Goal: Use online tool/utility: Use online tool/utility

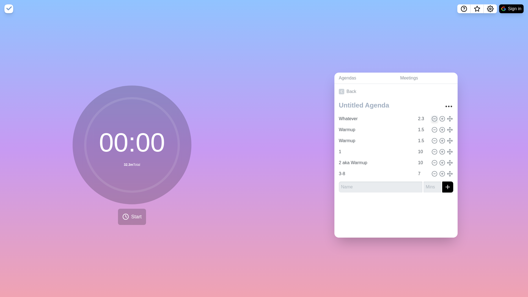
click at [423, 120] on icon at bounding box center [434, 119] width 6 height 6
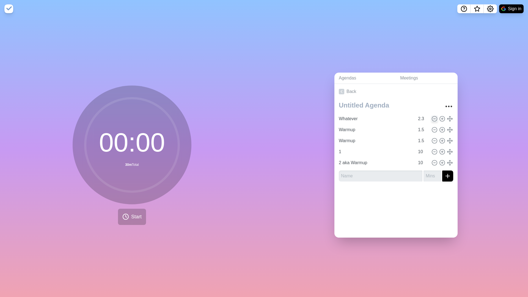
type input "Warmup"
type input "1.5"
type input "1"
type input "10"
type input "2 aka Warmup"
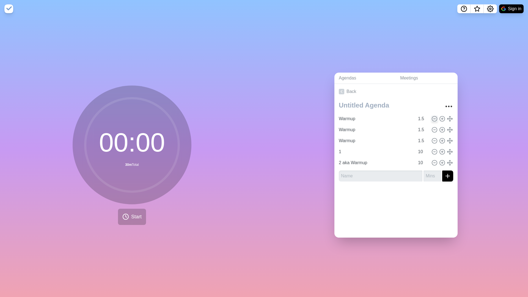
type input "3-8"
type input "7"
click at [423, 129] on icon at bounding box center [434, 130] width 6 height 6
type input "1"
type input "10"
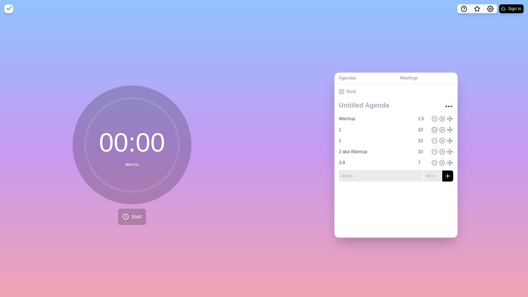
type input "2 aka Warmup"
type input "3-8"
type input "7"
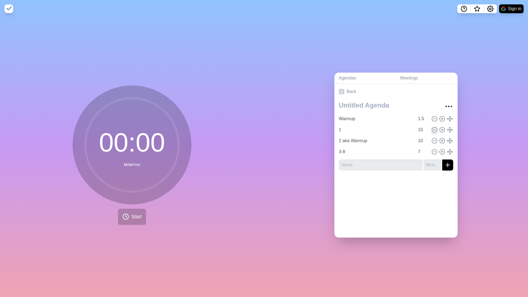
click at [423, 130] on icon at bounding box center [434, 130] width 6 height 6
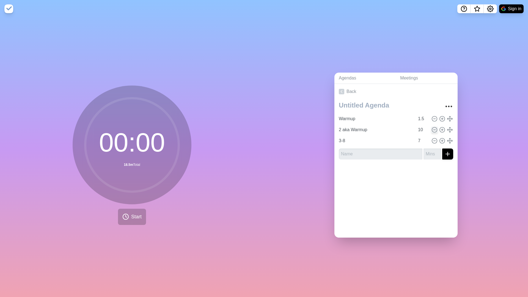
click at [423, 130] on icon at bounding box center [434, 130] width 6 height 6
type input "3-8"
type input "7"
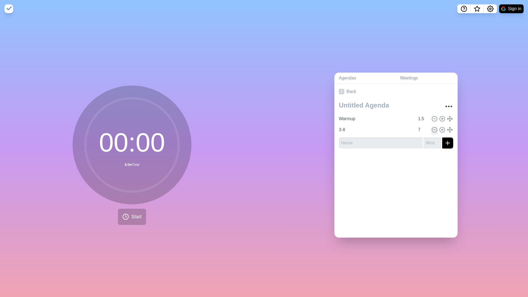
click at [423, 130] on icon at bounding box center [434, 130] width 6 height 6
click at [423, 118] on icon at bounding box center [442, 119] width 6 height 6
click at [356, 130] on input "Warmup" at bounding box center [376, 129] width 78 height 11
type input "W"
type input "1of8"
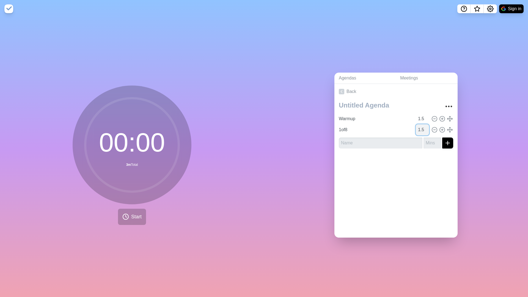
click at [423, 130] on input "1.5" at bounding box center [422, 129] width 13 height 11
type input "1"
type input "10"
click at [423, 132] on icon at bounding box center [442, 130] width 6 height 6
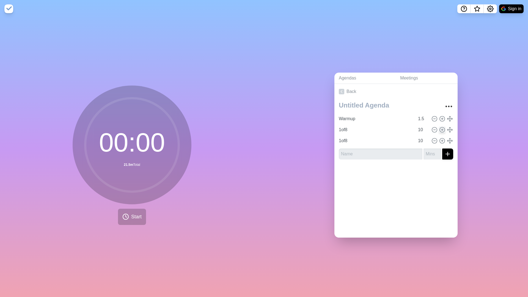
click at [423, 132] on icon at bounding box center [442, 130] width 6 height 6
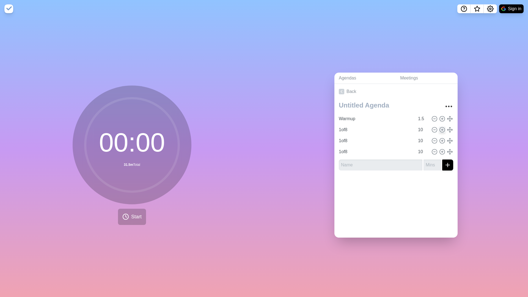
click at [423, 132] on icon at bounding box center [442, 130] width 6 height 6
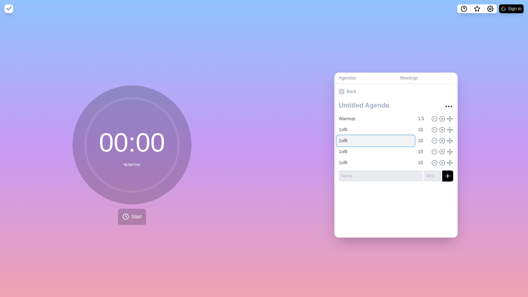
click at [340, 140] on input "1of8" at bounding box center [376, 140] width 78 height 11
type input "2of8"
click at [340, 153] on input "1of8" at bounding box center [376, 151] width 78 height 11
type input "3of8"
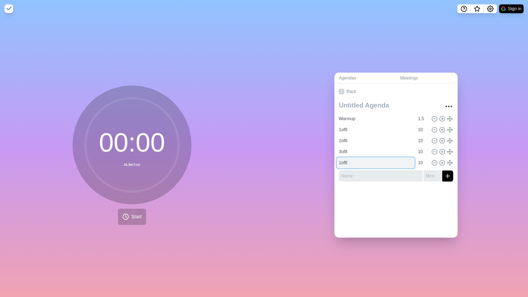
click at [341, 164] on input "1of8" at bounding box center [376, 162] width 78 height 11
type input "4of8"
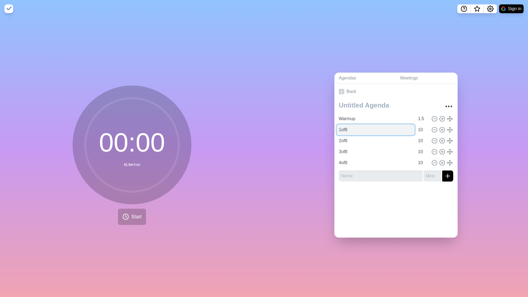
click at [388, 131] on input "1of8" at bounding box center [376, 129] width 78 height 11
click at [381, 131] on input "1of8" at bounding box center [376, 129] width 78 height 11
type input "1"
click at [376, 144] on input "2of8" at bounding box center [376, 140] width 78 height 11
type input "2"
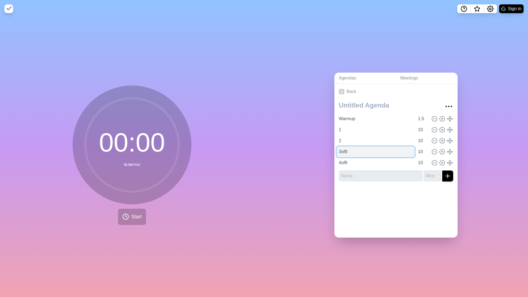
click at [375, 148] on input "3of8" at bounding box center [376, 151] width 78 height 11
click at [375, 152] on input "3of8" at bounding box center [376, 151] width 78 height 11
type input "3"
click at [375, 165] on input "4of8" at bounding box center [376, 162] width 78 height 11
type input "4"
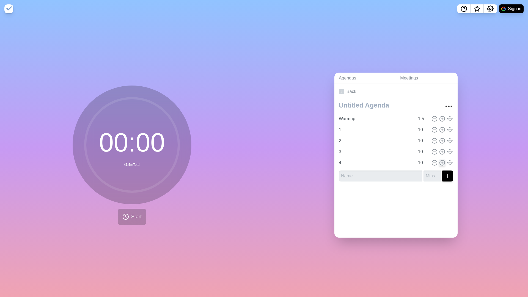
click at [423, 162] on icon at bounding box center [442, 163] width 6 height 6
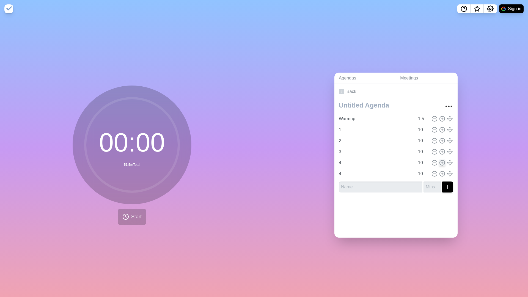
click at [423, 162] on icon at bounding box center [442, 163] width 6 height 6
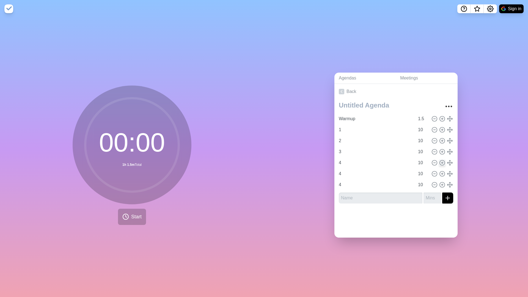
click at [423, 162] on icon at bounding box center [442, 163] width 6 height 6
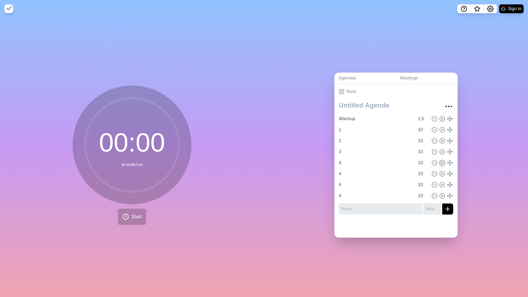
click at [423, 162] on icon at bounding box center [442, 163] width 6 height 6
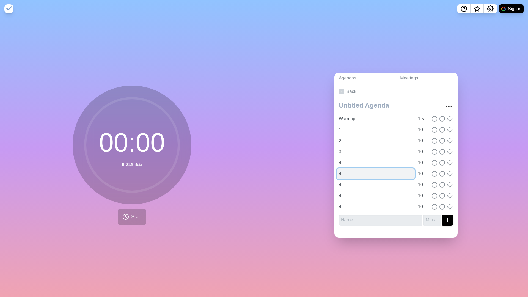
click at [357, 173] on input "4" at bounding box center [376, 173] width 78 height 11
type input "5"
click at [357, 186] on input "4" at bounding box center [376, 184] width 78 height 11
type input "6"
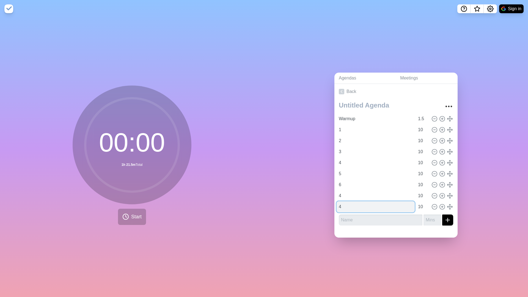
click at [360, 205] on input "4" at bounding box center [376, 206] width 78 height 11
type input "8"
click at [360, 191] on input "4" at bounding box center [376, 195] width 78 height 11
type input "7"
click at [418, 117] on input "1.5" at bounding box center [422, 118] width 13 height 11
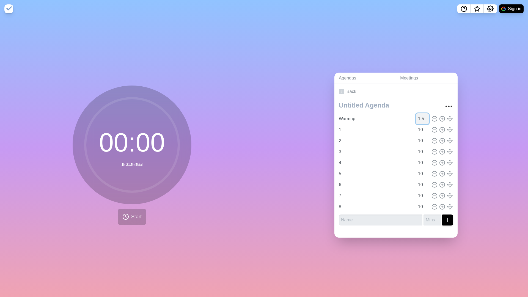
click at [420, 117] on input "1.5" at bounding box center [422, 118] width 13 height 11
click at [423, 117] on input "1.5" at bounding box center [422, 118] width 13 height 11
type input "1"
type input "20"
click at [423, 10] on button "Settings" at bounding box center [490, 8] width 13 height 9
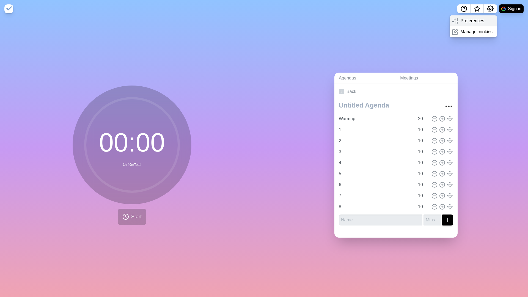
click at [423, 21] on p "Preferences" at bounding box center [473, 21] width 24 height 7
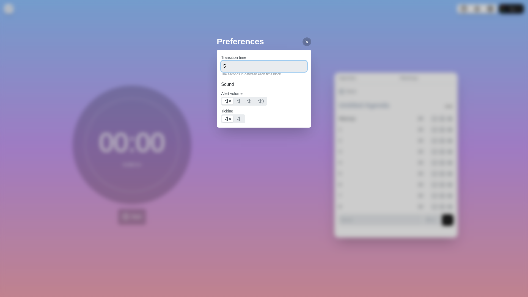
click at [258, 66] on input "5" at bounding box center [264, 66] width 86 height 11
click at [258, 66] on input "number" at bounding box center [264, 66] width 86 height 11
type input "1"
click at [423, 155] on div "Preferences Transition time 1 The seconds in-between each time block Sound Aler…" at bounding box center [264, 148] width 528 height 297
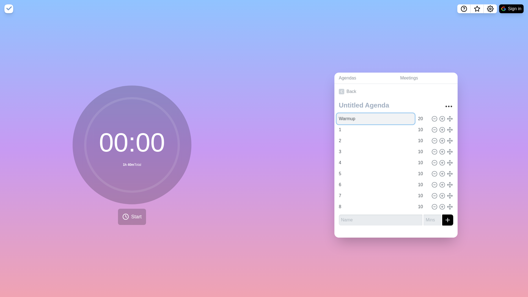
click at [409, 118] on input "Warmup" at bounding box center [376, 118] width 78 height 11
click at [139, 207] on span "Start" at bounding box center [136, 216] width 10 height 7
